Goal: Information Seeking & Learning: Learn about a topic

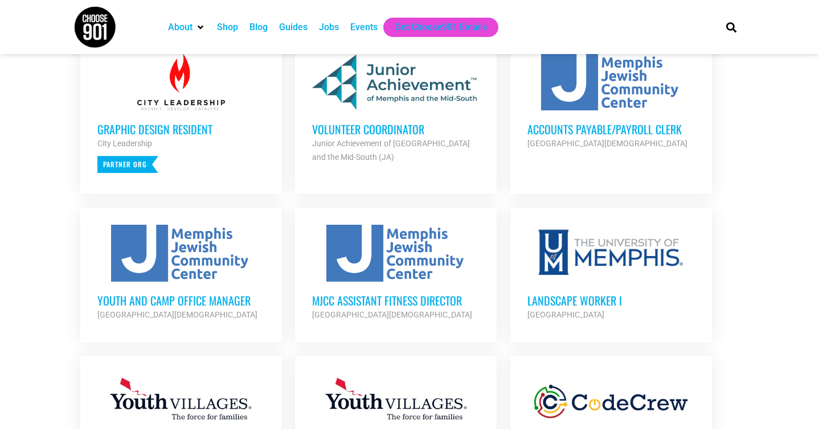
scroll to position [493, 0]
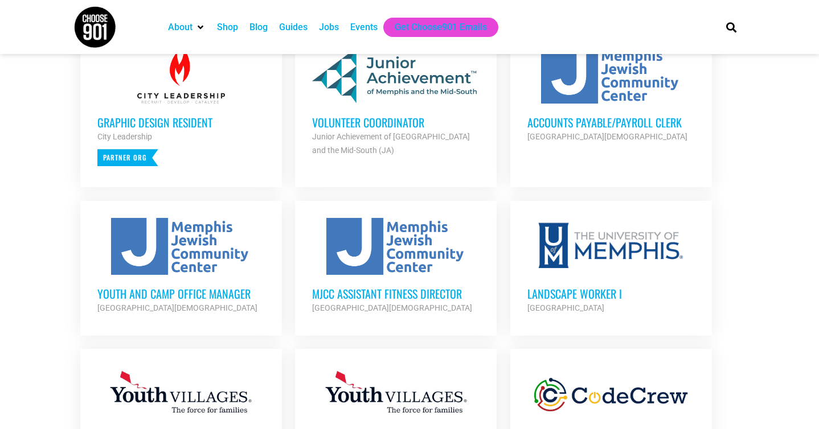
click at [361, 125] on h3 "Volunteer Coordinator" at bounding box center [395, 122] width 167 height 15
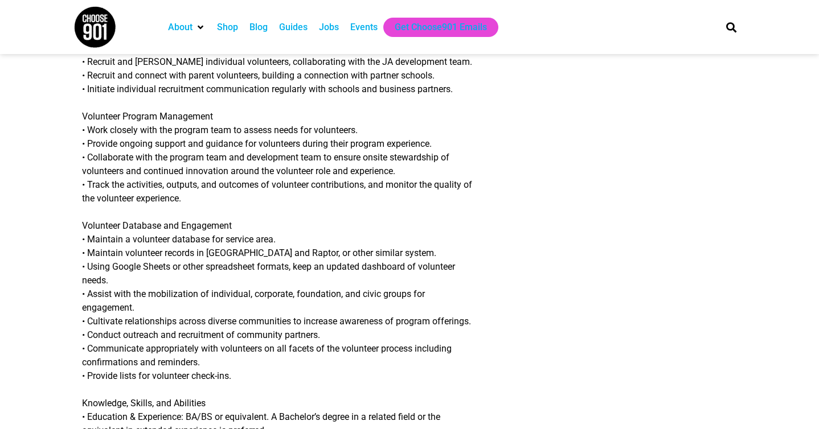
scroll to position [437, 0]
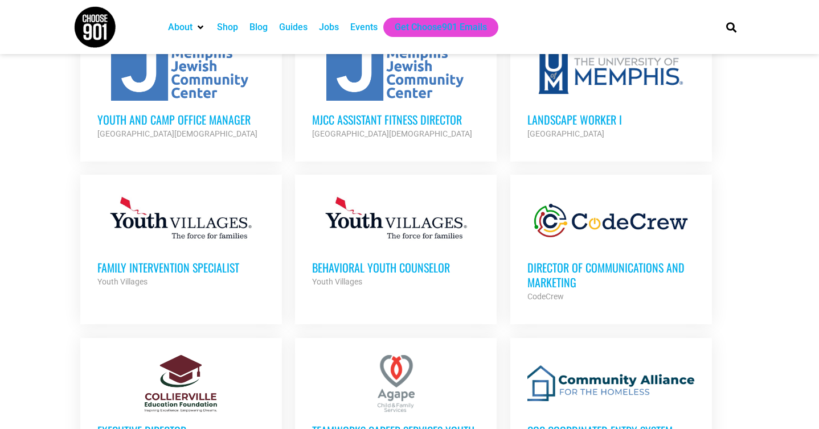
scroll to position [672, 0]
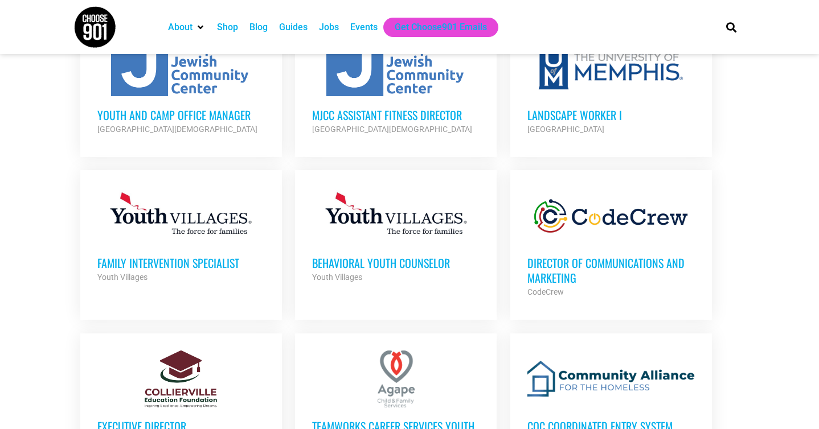
click at [533, 273] on h3 "Director of Communications and Marketing" at bounding box center [610, 271] width 167 height 30
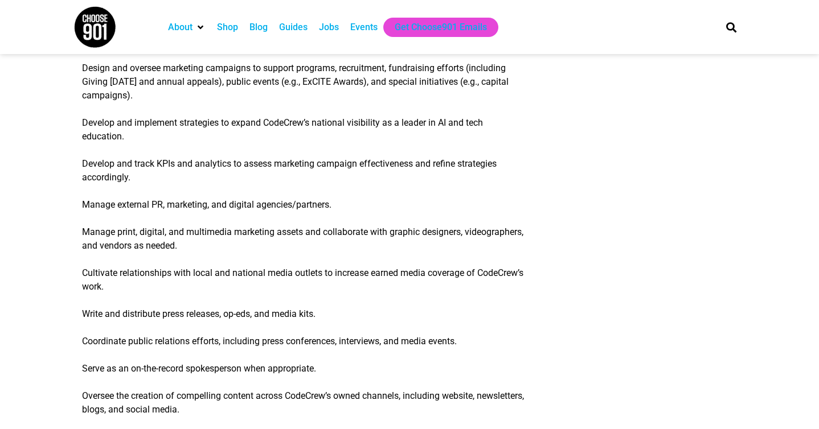
scroll to position [525, 0]
